Goal: Obtain resource: Obtain resource

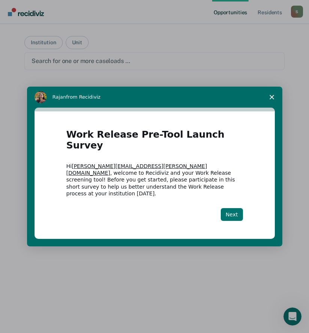
click at [235, 208] on button "Next" at bounding box center [232, 214] width 22 height 13
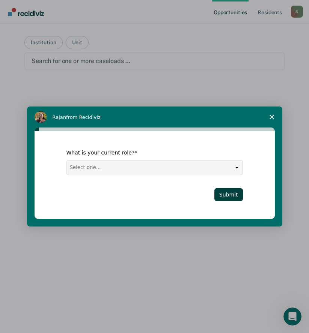
click at [201, 172] on select "Select one... Case Manager FUM Assistant [PERSON_NAME] [PERSON_NAME]" at bounding box center [155, 168] width 176 height 14
select select "Case Manager"
click at [67, 161] on select "Select one... Case Manager FUM Assistant [PERSON_NAME] [PERSON_NAME]" at bounding box center [155, 168] width 176 height 14
click at [235, 198] on button "Submit" at bounding box center [228, 194] width 29 height 13
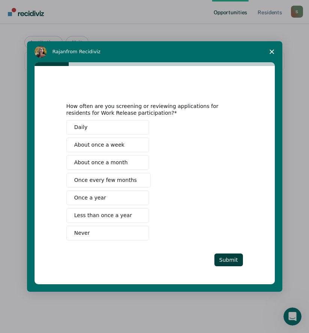
click at [105, 163] on span "About once a month" at bounding box center [101, 163] width 54 height 8
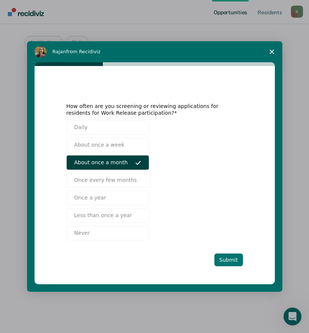
click at [226, 260] on button "Submit" at bounding box center [228, 260] width 29 height 13
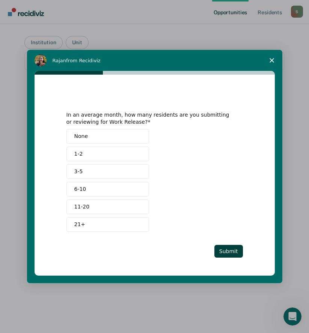
click at [80, 154] on span "1-2" at bounding box center [78, 154] width 9 height 8
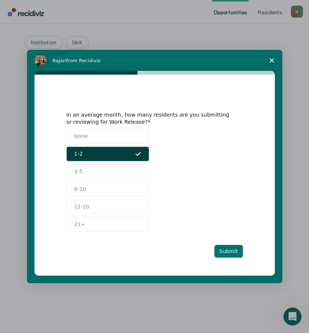
drag, startPoint x: 220, startPoint y: 251, endPoint x: 226, endPoint y: 247, distance: 7.7
click at [220, 250] on button "Submit" at bounding box center [228, 251] width 29 height 13
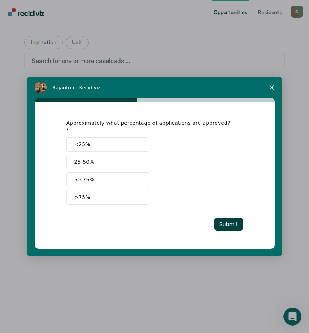
click at [83, 177] on span "50-75%" at bounding box center [84, 180] width 20 height 8
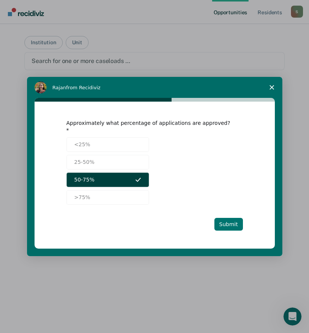
click at [235, 225] on button "Submit" at bounding box center [228, 224] width 29 height 13
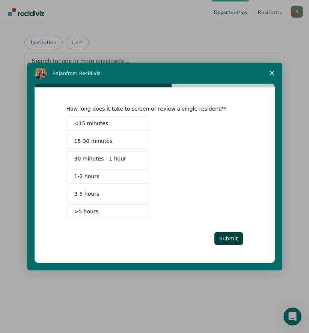
click at [96, 144] on span "15-30 minutes" at bounding box center [93, 141] width 38 height 8
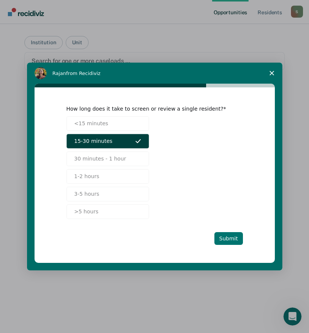
click at [228, 240] on button "Submit" at bounding box center [228, 238] width 29 height 13
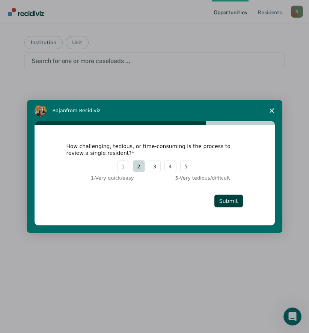
drag, startPoint x: 137, startPoint y: 165, endPoint x: 141, endPoint y: 166, distance: 4.5
click at [137, 165] on button "2" at bounding box center [139, 166] width 12 height 12
click at [236, 199] on button "Submit" at bounding box center [228, 201] width 29 height 13
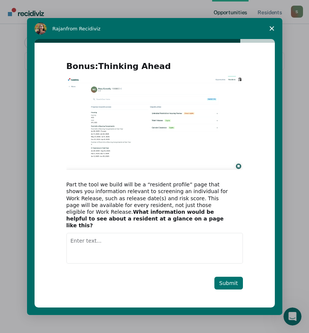
click at [229, 283] on button "Submit" at bounding box center [228, 283] width 29 height 13
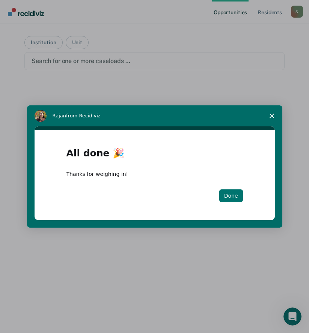
click at [235, 194] on button "Done" at bounding box center [231, 196] width 24 height 13
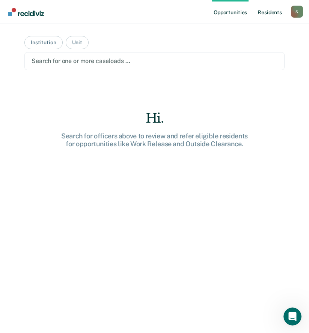
click at [268, 13] on link "Resident s" at bounding box center [269, 12] width 27 height 24
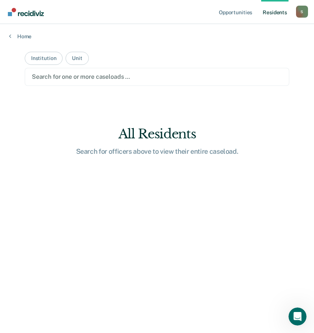
click at [268, 13] on link "Resident s" at bounding box center [275, 12] width 27 height 24
click at [243, 13] on link "Opportunities" at bounding box center [236, 12] width 36 height 24
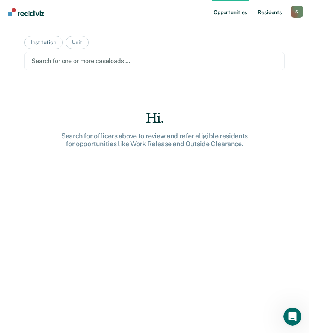
click at [268, 12] on link "Resident s" at bounding box center [269, 12] width 27 height 24
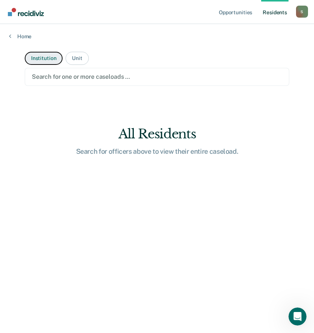
click at [43, 59] on button "Institution" at bounding box center [44, 58] width 38 height 13
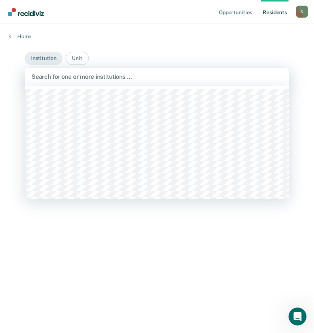
click at [169, 77] on div at bounding box center [157, 76] width 251 height 9
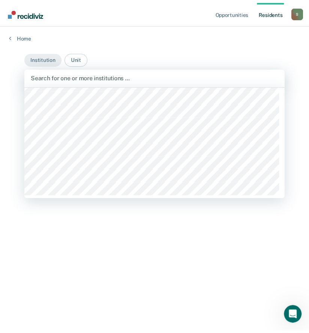
scroll to position [133, 0]
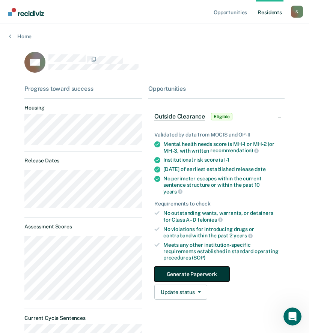
click at [192, 271] on button "Generate Paperwork" at bounding box center [191, 274] width 75 height 15
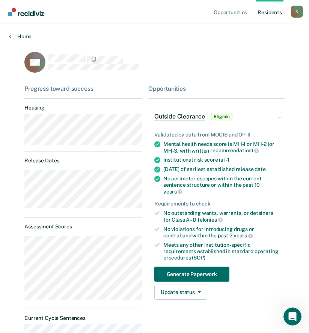
click at [13, 37] on link "Home" at bounding box center [154, 36] width 291 height 7
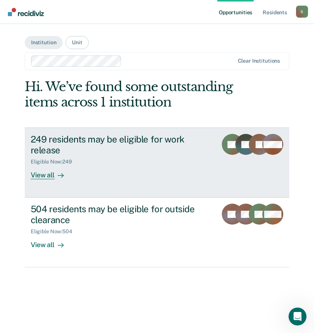
click at [55, 179] on div at bounding box center [59, 175] width 9 height 9
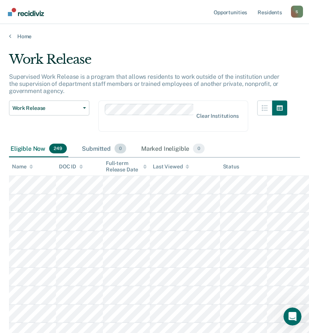
click at [99, 153] on div "Submitted 0" at bounding box center [103, 149] width 47 height 17
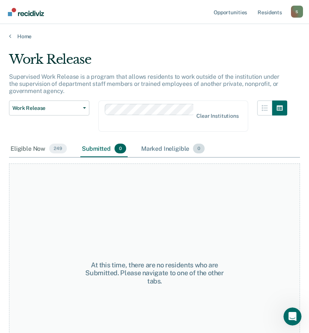
click at [162, 149] on div "Marked Ineligible 0" at bounding box center [173, 149] width 67 height 17
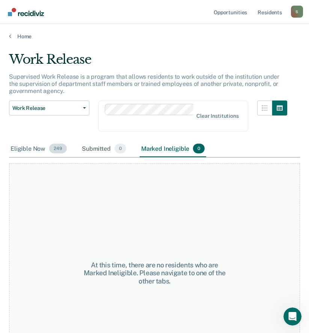
click at [31, 147] on div "Eligible Now 249" at bounding box center [38, 149] width 59 height 17
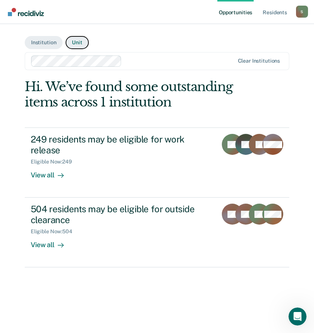
click at [78, 41] on button "Unit" at bounding box center [77, 42] width 23 height 13
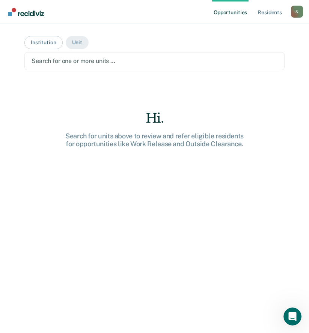
click at [90, 63] on div at bounding box center [155, 61] width 246 height 9
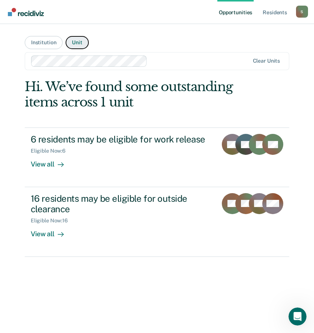
click at [78, 41] on button "Unit" at bounding box center [77, 42] width 23 height 13
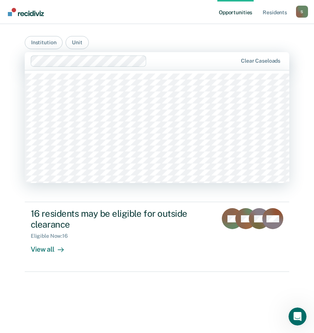
click at [161, 63] on div at bounding box center [193, 61] width 87 height 9
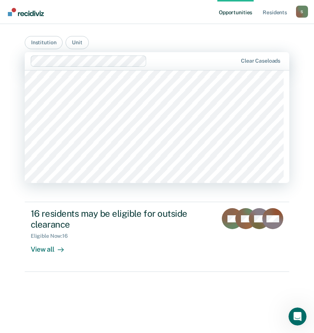
scroll to position [901, 0]
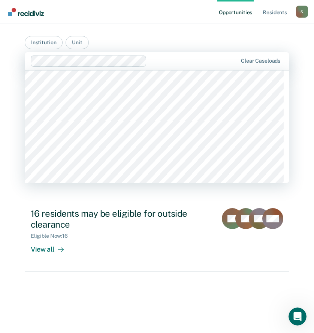
type input "n"
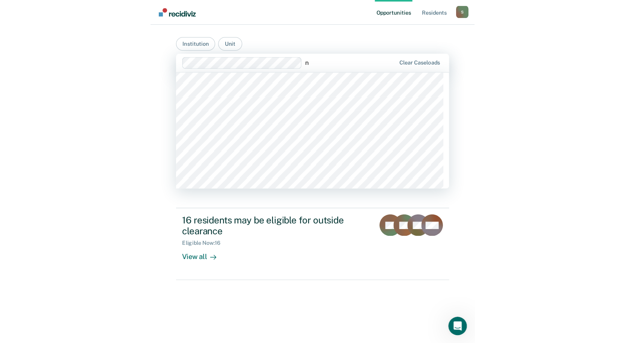
scroll to position [4805, 0]
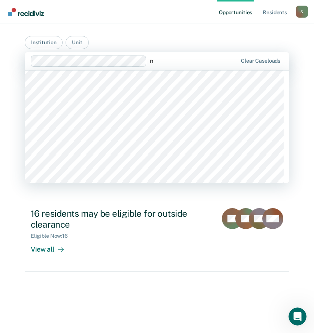
click at [284, 74] on div at bounding box center [157, 127] width 265 height 113
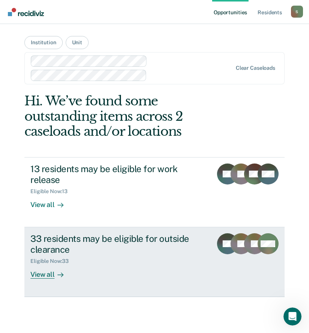
click at [194, 272] on link "33 residents may be eligible for outside clearance Eligible Now : 33 View all E…" at bounding box center [154, 262] width 260 height 70
